Goal: Task Accomplishment & Management: Manage account settings

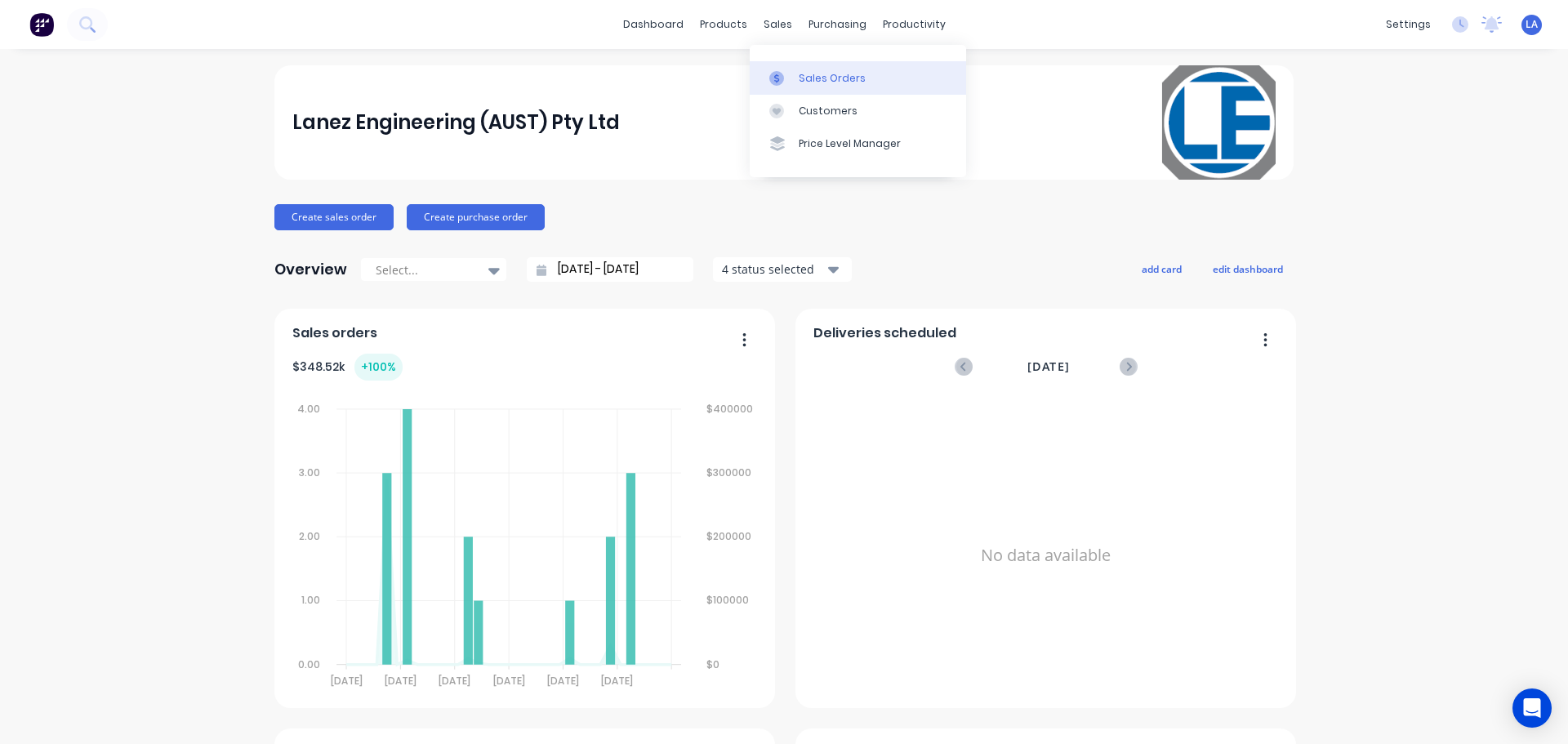
click at [791, 75] on div at bounding box center [781, 78] width 25 height 14
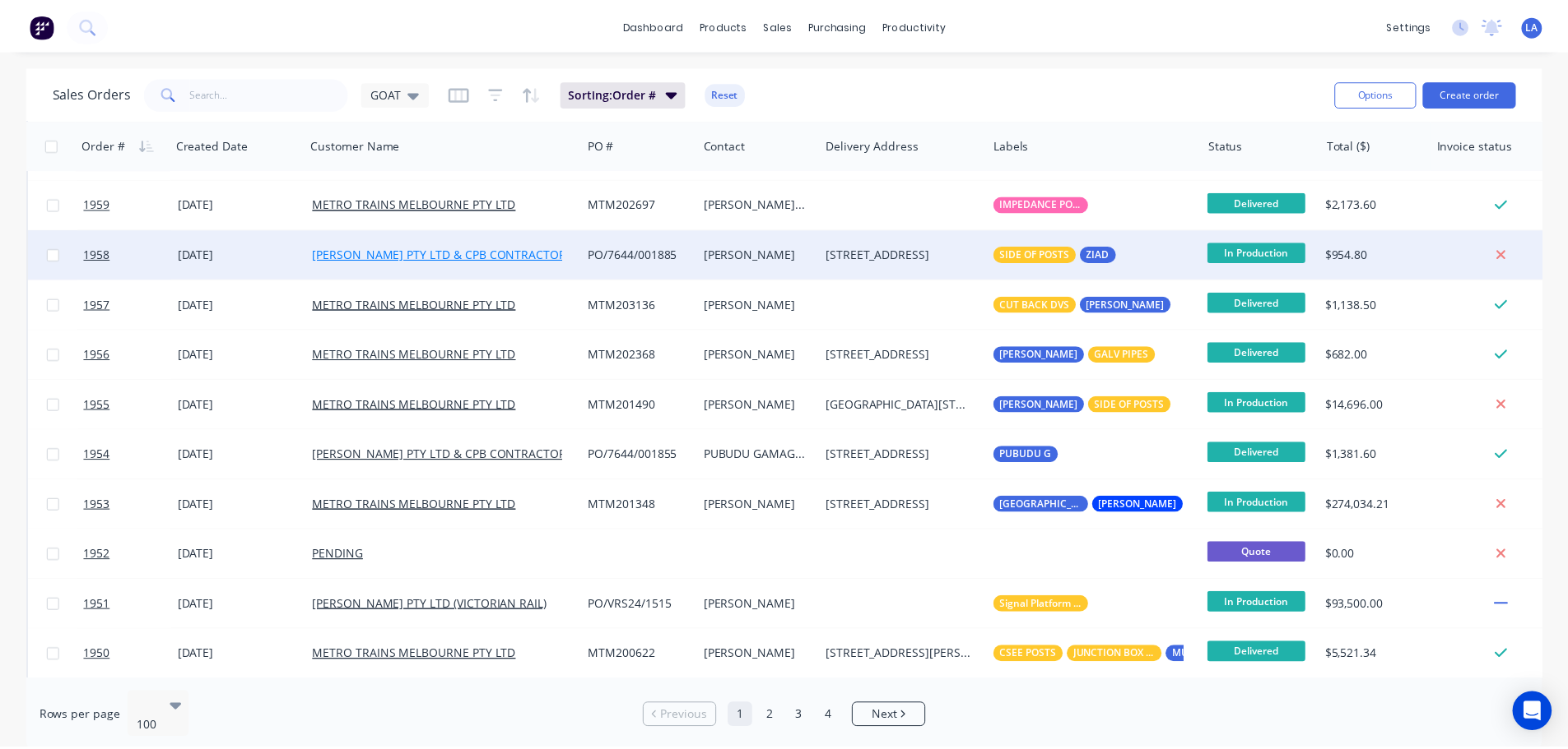
scroll to position [412, 0]
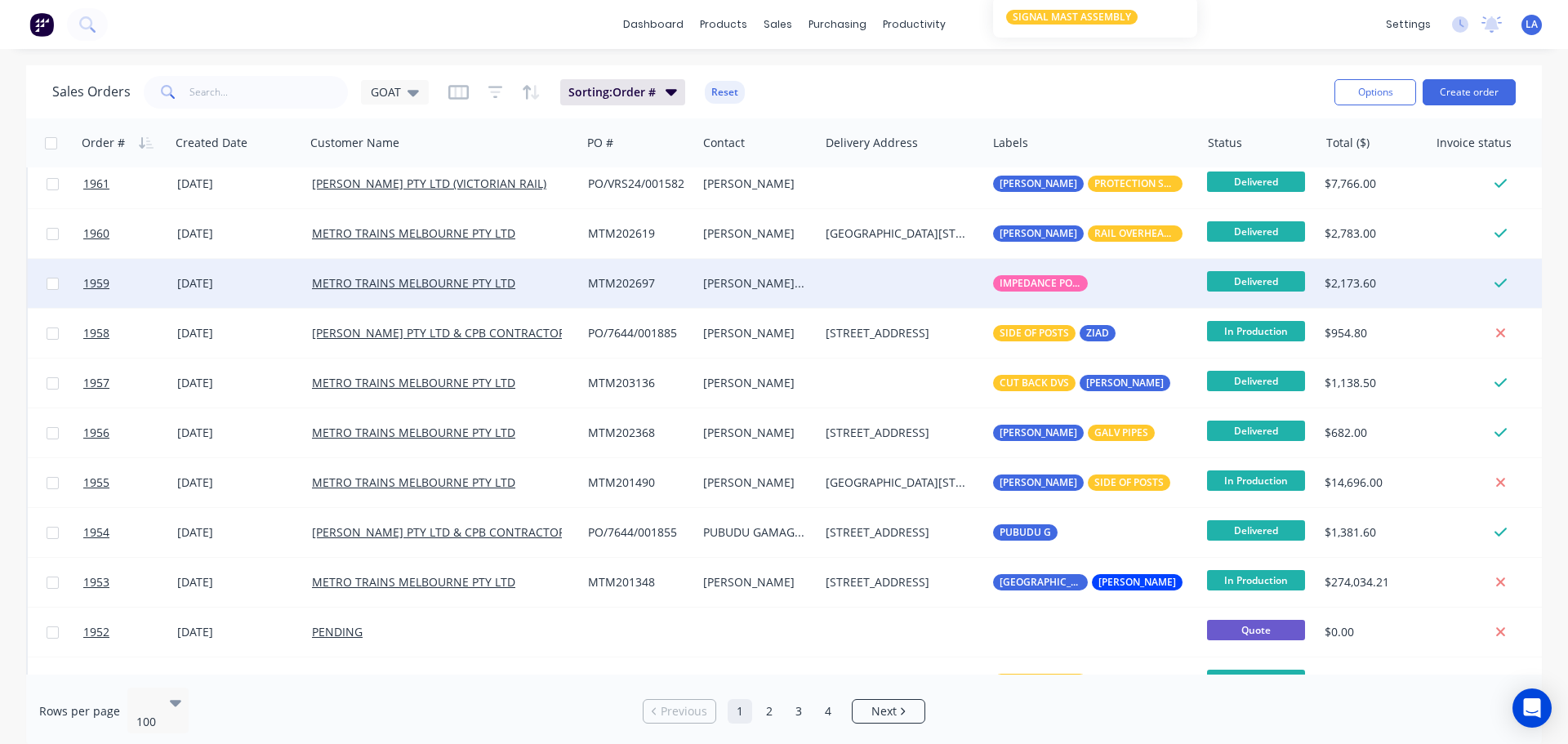
click at [263, 280] on div "[DATE]" at bounding box center [238, 283] width 122 height 16
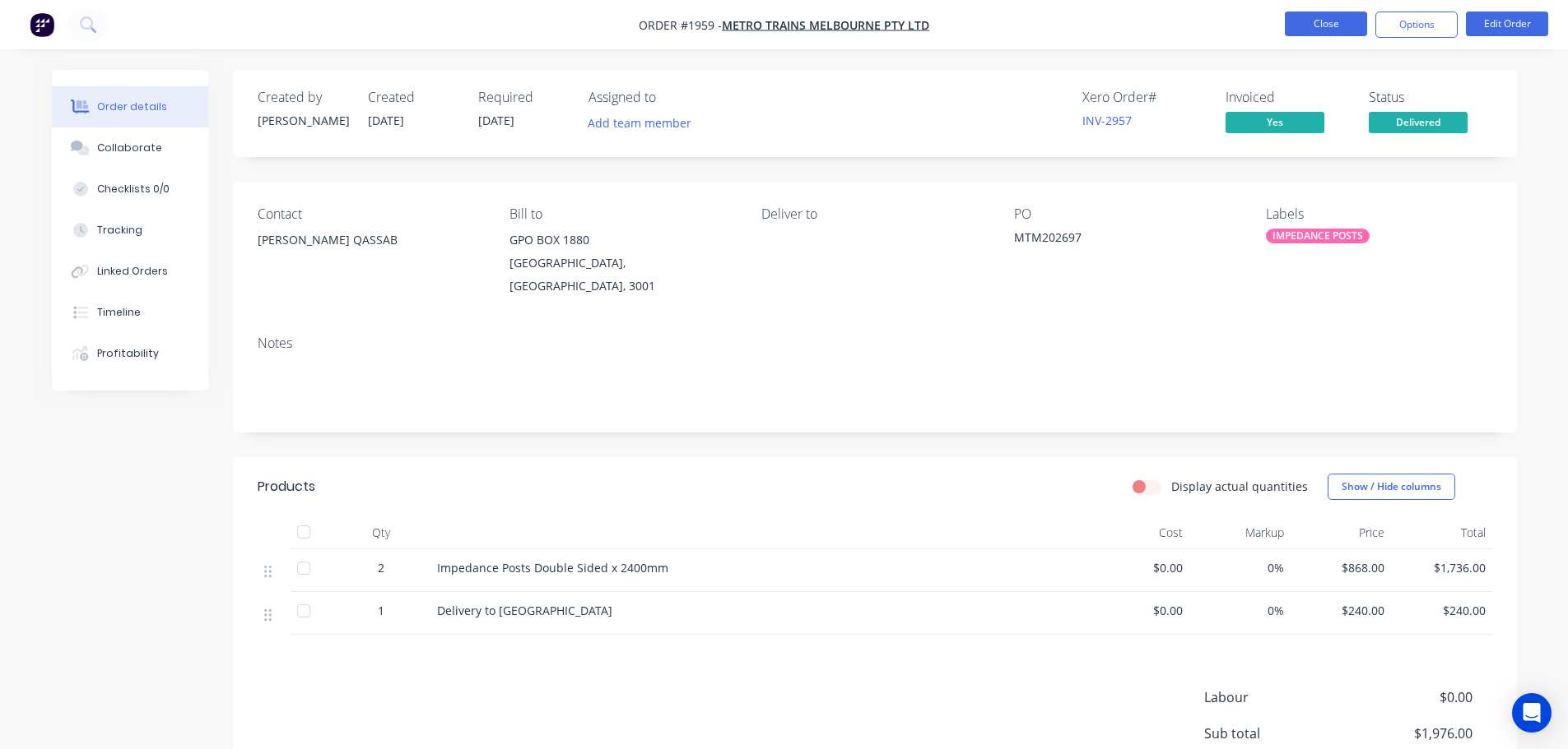
click at [1305, 26] on button "Close" at bounding box center [1326, 24] width 83 height 25
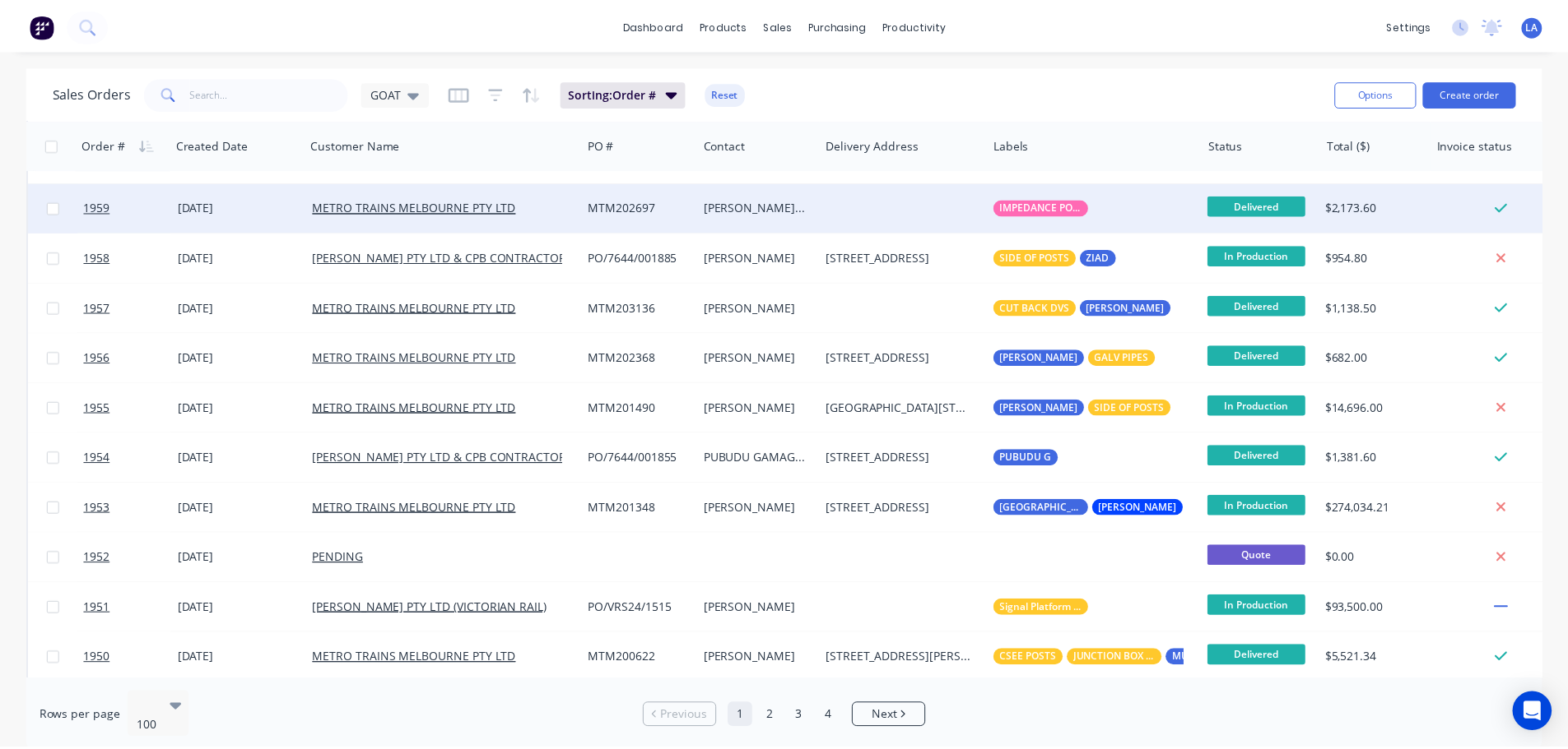
scroll to position [576, 0]
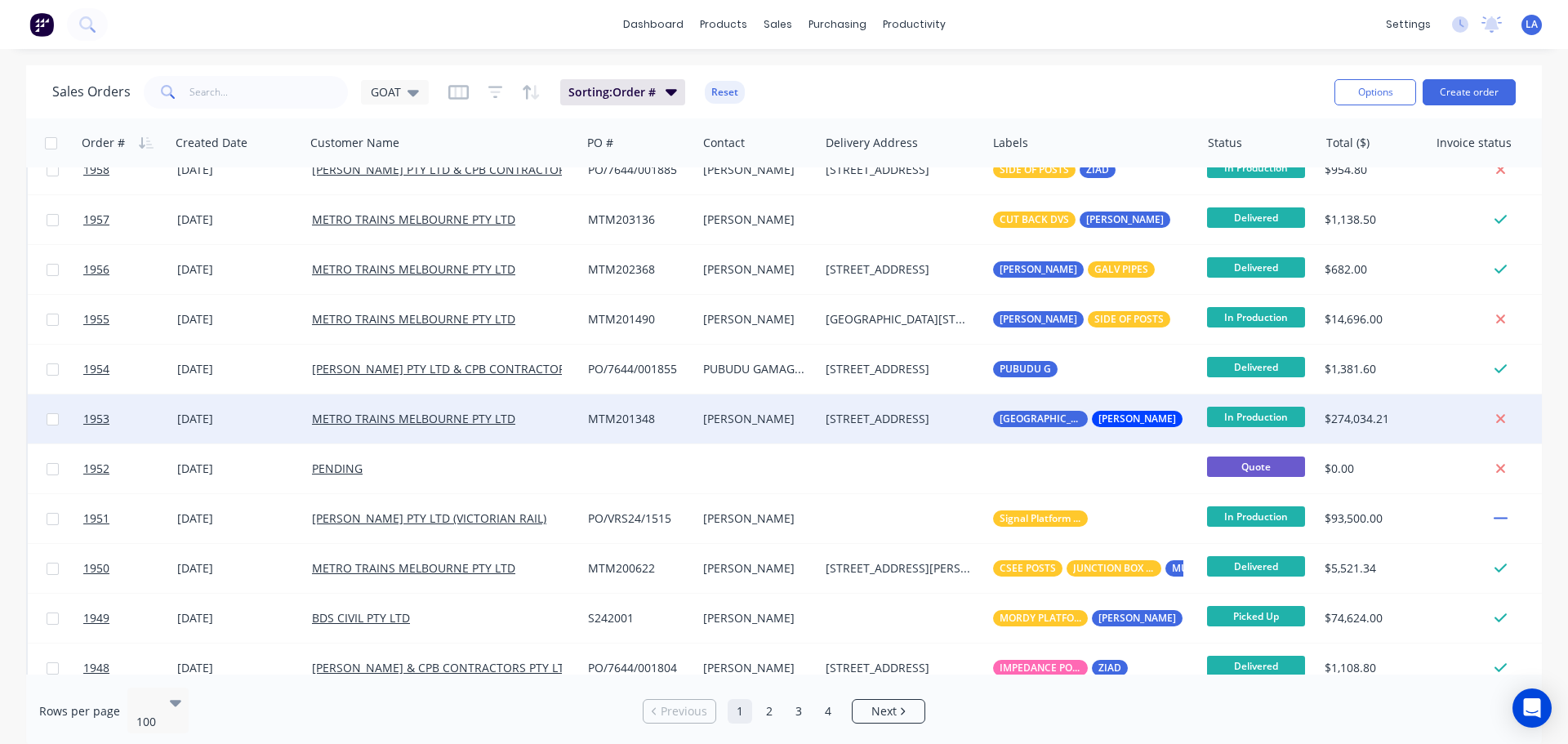
click at [559, 412] on div "METRO TRAINS MELBOURNE PTY LTD" at bounding box center [437, 419] width 250 height 16
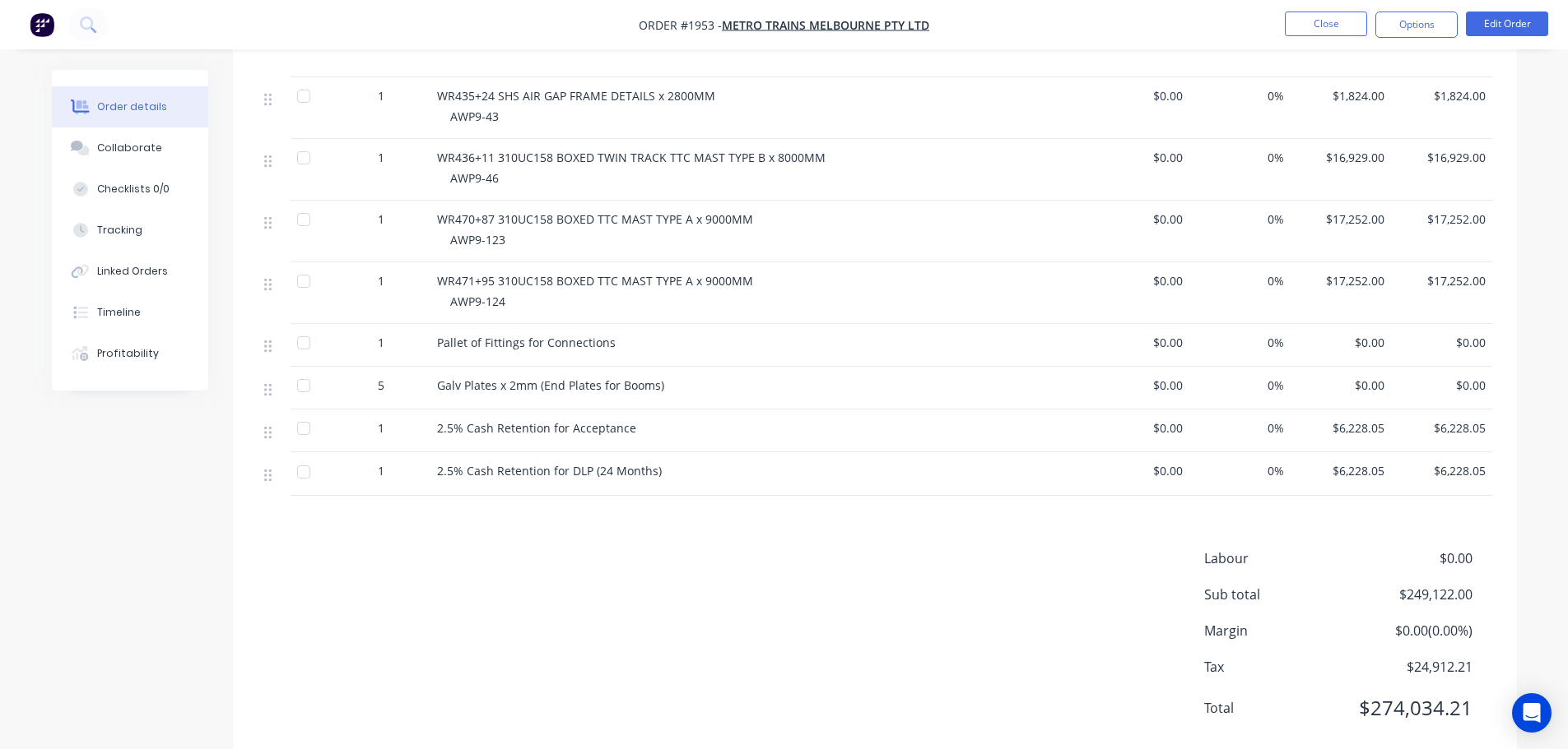
scroll to position [1931, 0]
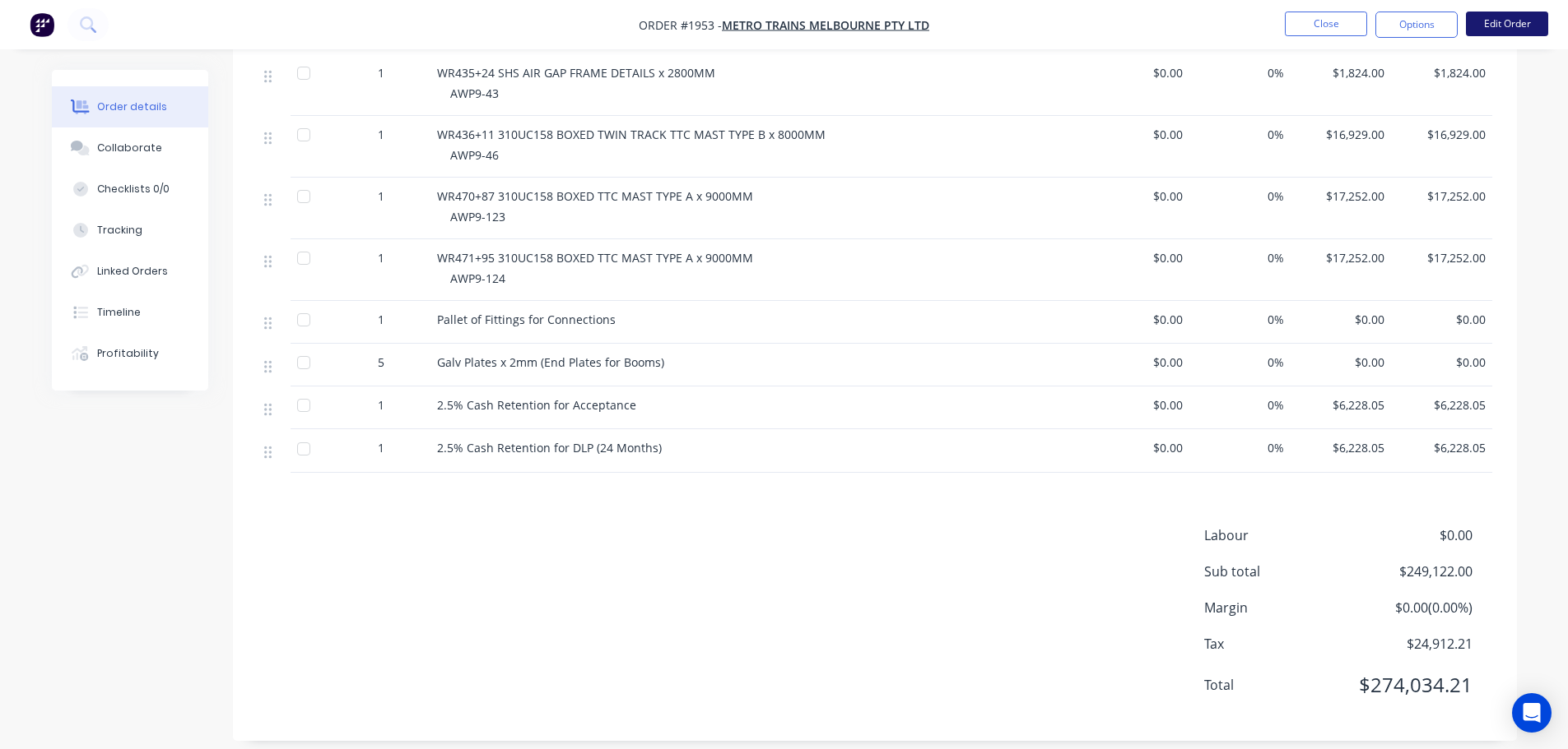
click at [1478, 26] on button "Edit Order" at bounding box center [1507, 24] width 83 height 25
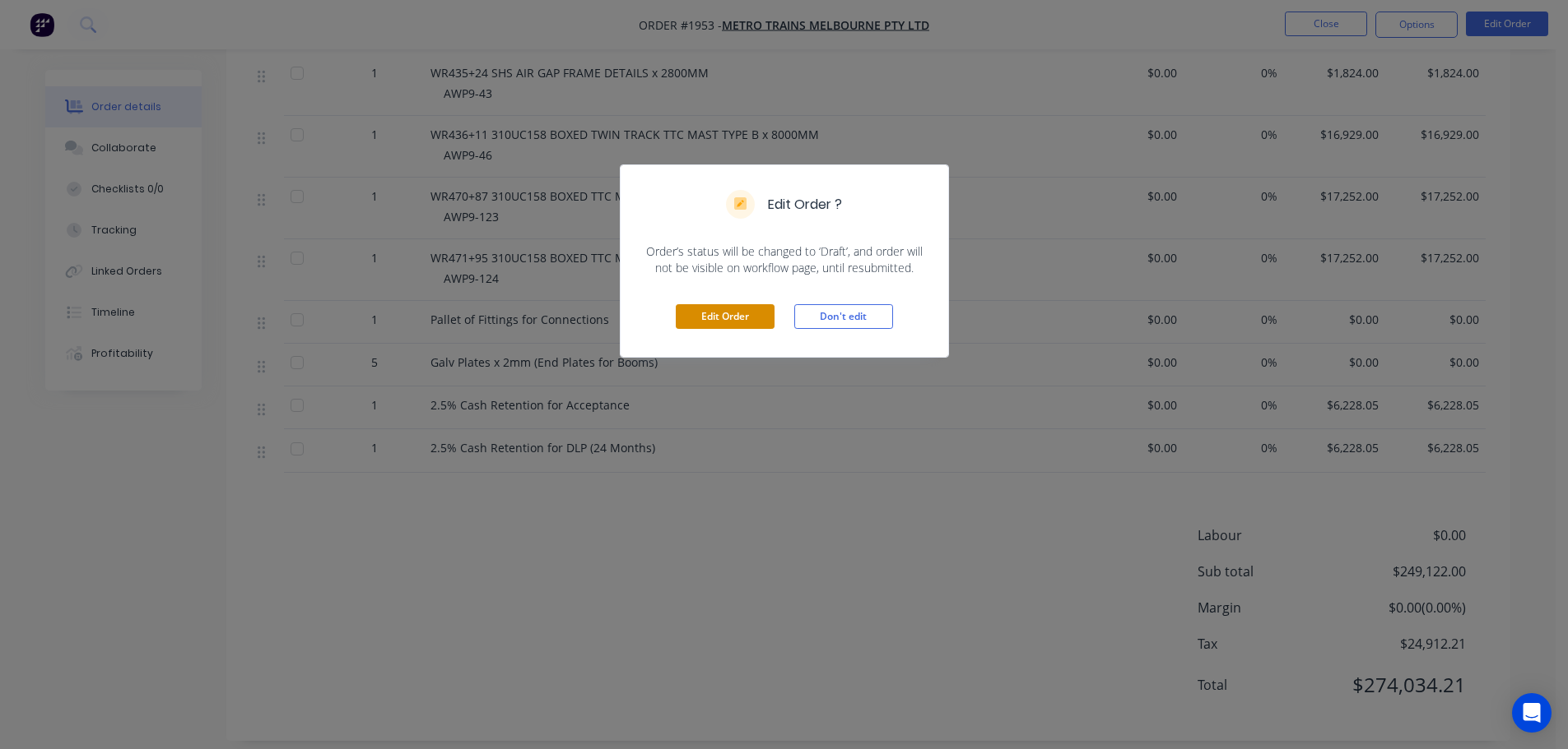
click at [752, 311] on button "Edit Order" at bounding box center [725, 316] width 99 height 25
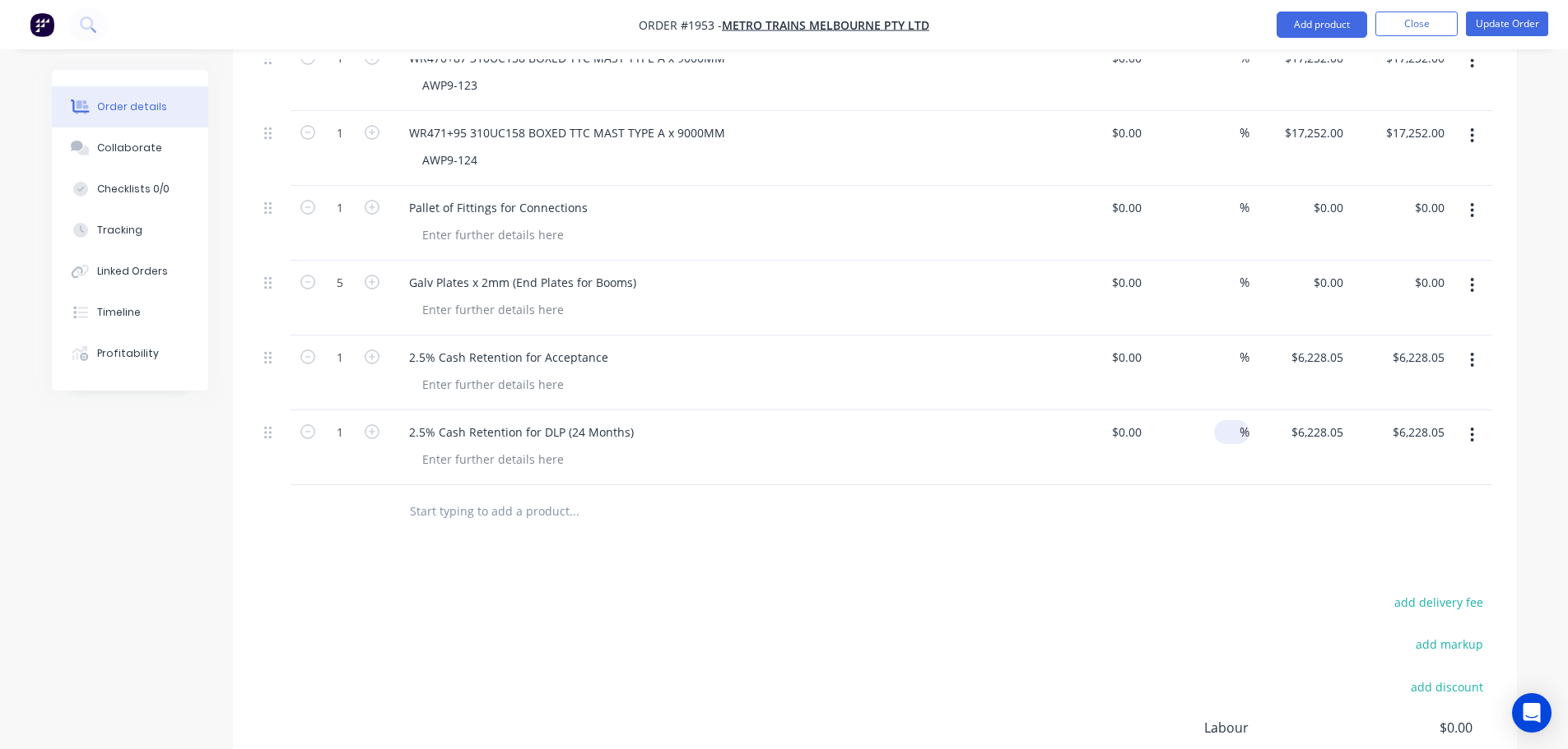
scroll to position [2468, 0]
